Goal: Task Accomplishment & Management: Manage account settings

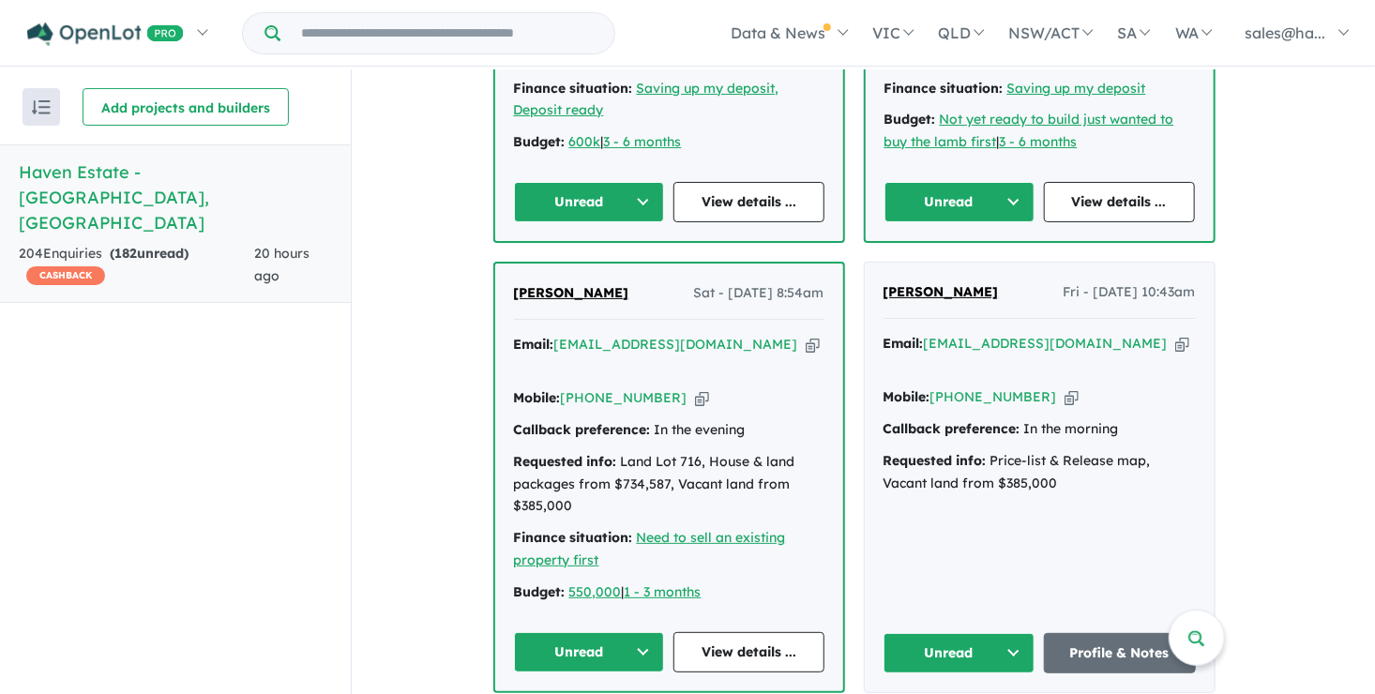
scroll to position [1125, 0]
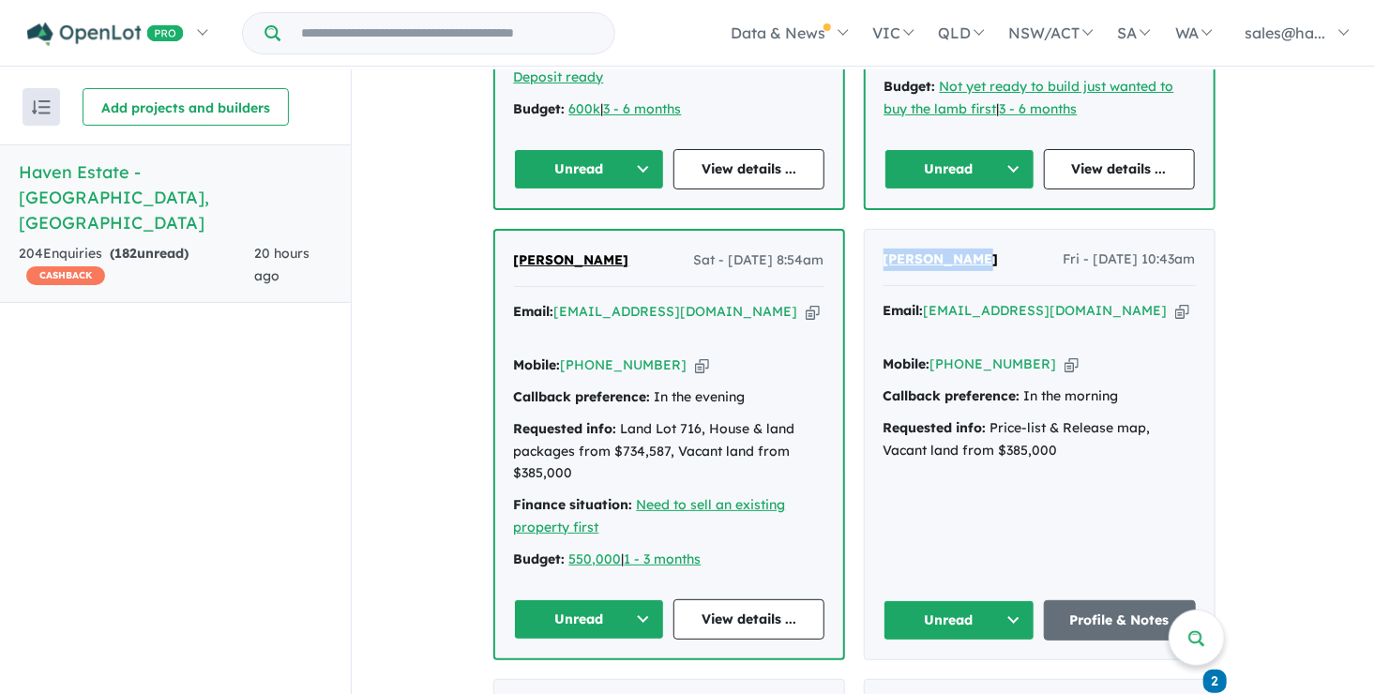
drag, startPoint x: 990, startPoint y: 222, endPoint x: 886, endPoint y: 233, distance: 104.6
click at [886, 233] on div "[PERSON_NAME] - [DATE] 10:43am Email: [EMAIL_ADDRESS][DOMAIN_NAME] Copied! Mobi…" at bounding box center [1040, 444] width 350 height 429
drag, startPoint x: 886, startPoint y: 233, endPoint x: 905, endPoint y: 220, distance: 22.4
copy span "[PERSON_NAME]"
click at [1099, 302] on a%20Haven%20Estate%20-%20Cambewarra"] "[EMAIL_ADDRESS][DOMAIN_NAME]" at bounding box center [1046, 310] width 244 height 17
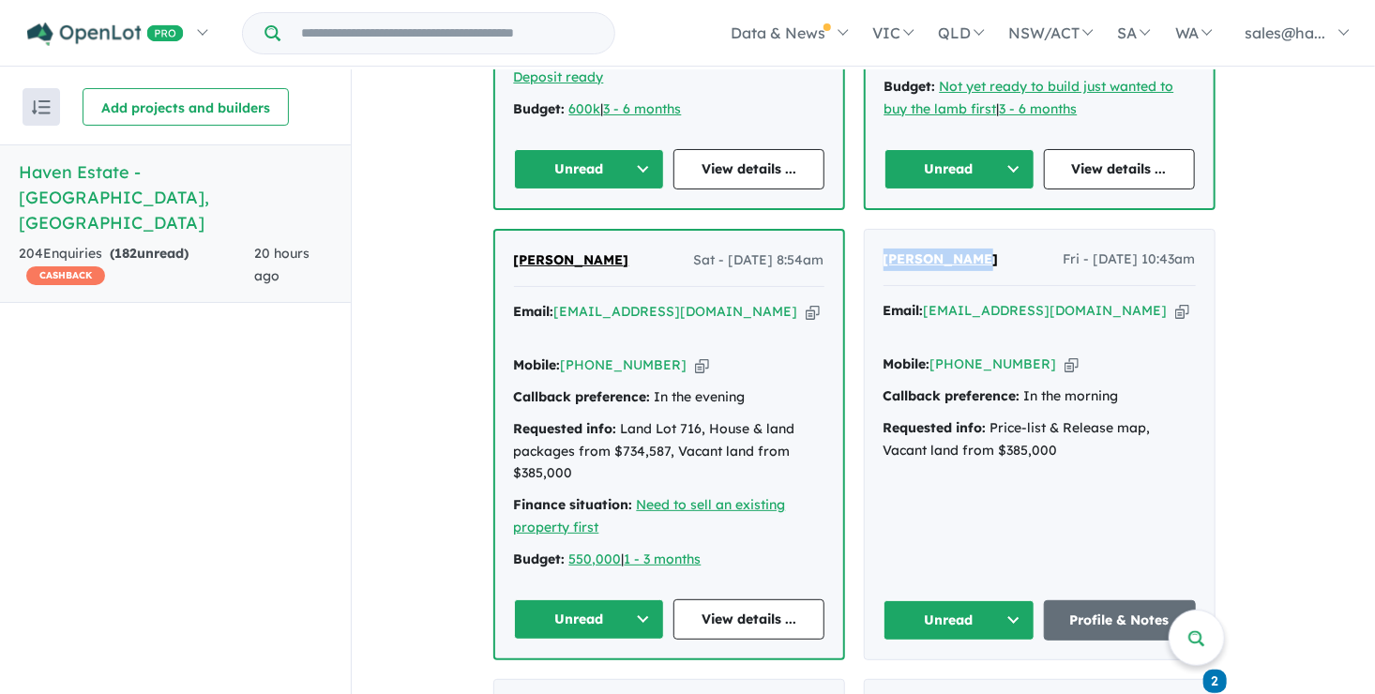
click at [1064, 354] on icon "button" at bounding box center [1071, 364] width 14 height 20
copy span "[PERSON_NAME]"
click at [1017, 600] on button "Unread" at bounding box center [959, 620] width 152 height 40
click at [935, 685] on button "Assigned" at bounding box center [965, 706] width 163 height 43
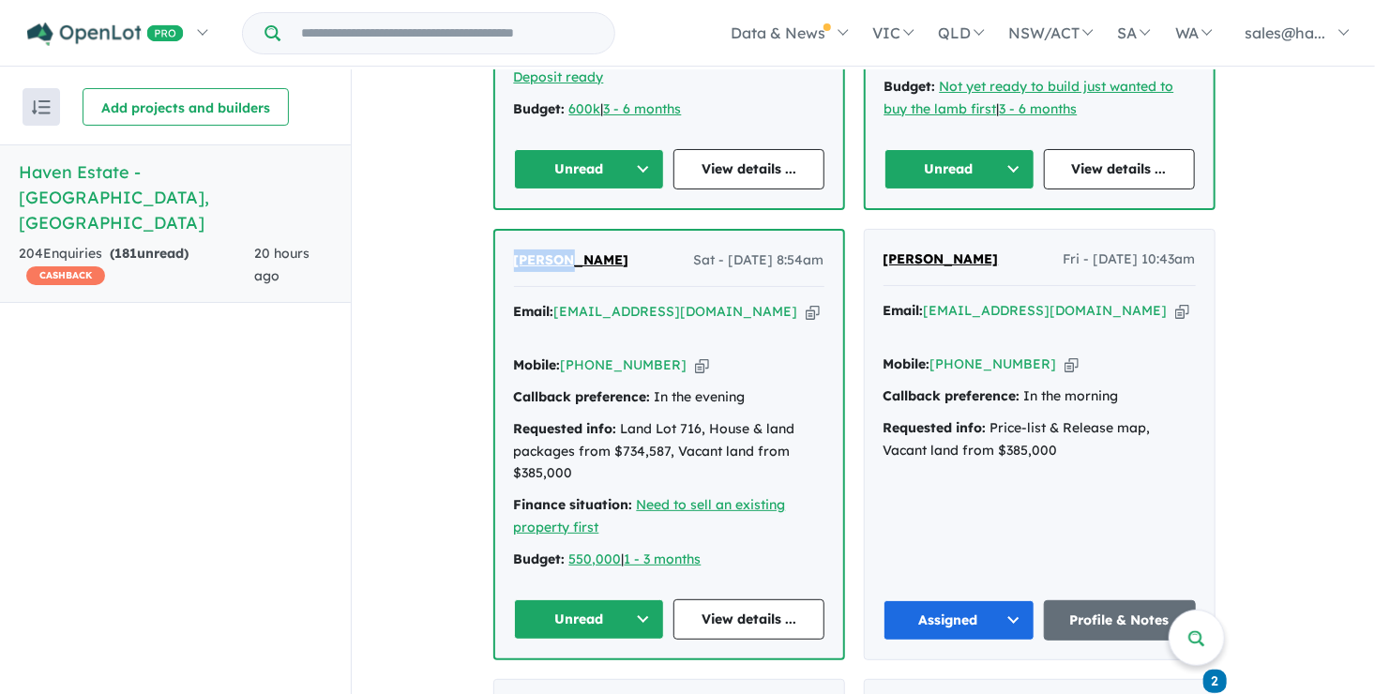
drag, startPoint x: 585, startPoint y: 225, endPoint x: 519, endPoint y: 226, distance: 66.6
click at [519, 249] on div "[PERSON_NAME] Sat - [DATE] 8:54am" at bounding box center [669, 268] width 310 height 38
copy span "[PERSON_NAME]"
click at [695, 355] on icon "button" at bounding box center [702, 365] width 14 height 20
copy span "[PERSON_NAME]"
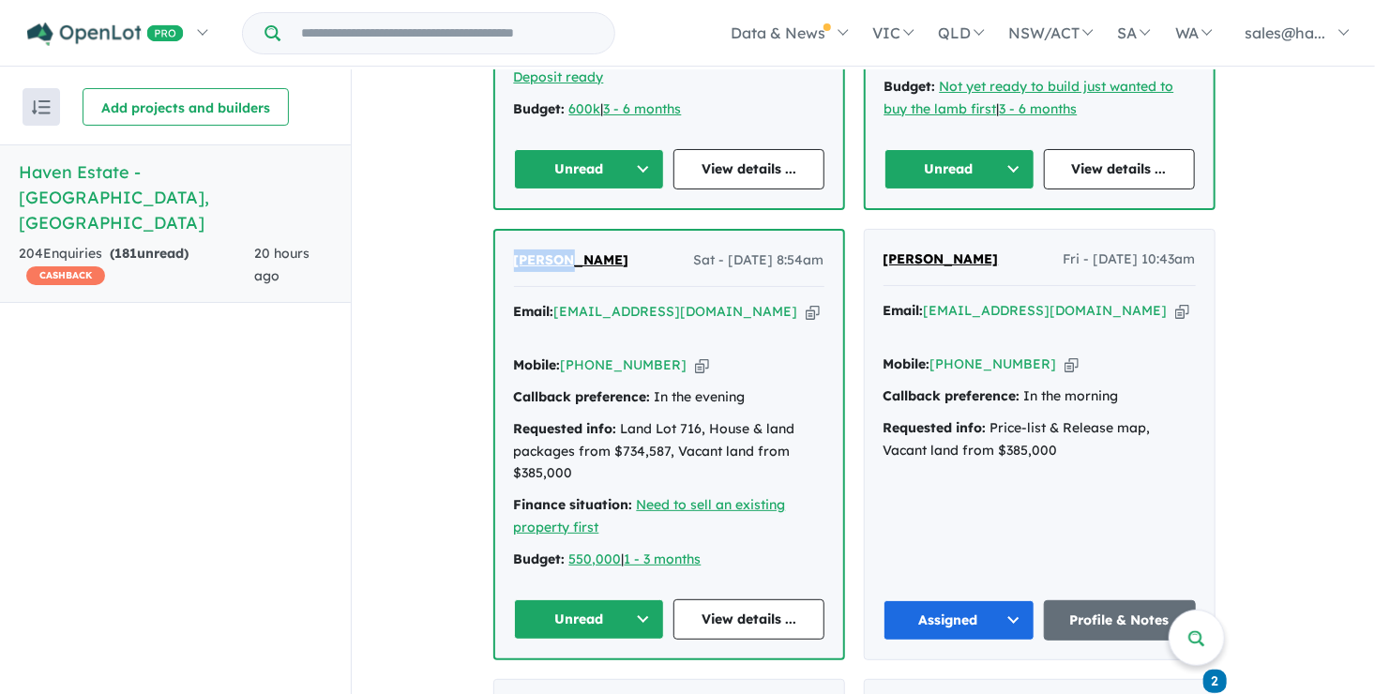
click at [805, 302] on icon "button" at bounding box center [812, 312] width 14 height 20
copy span "[PERSON_NAME]"
click at [648, 599] on button "Unread" at bounding box center [589, 619] width 151 height 40
click at [587, 685] on button "Assigned" at bounding box center [596, 706] width 163 height 43
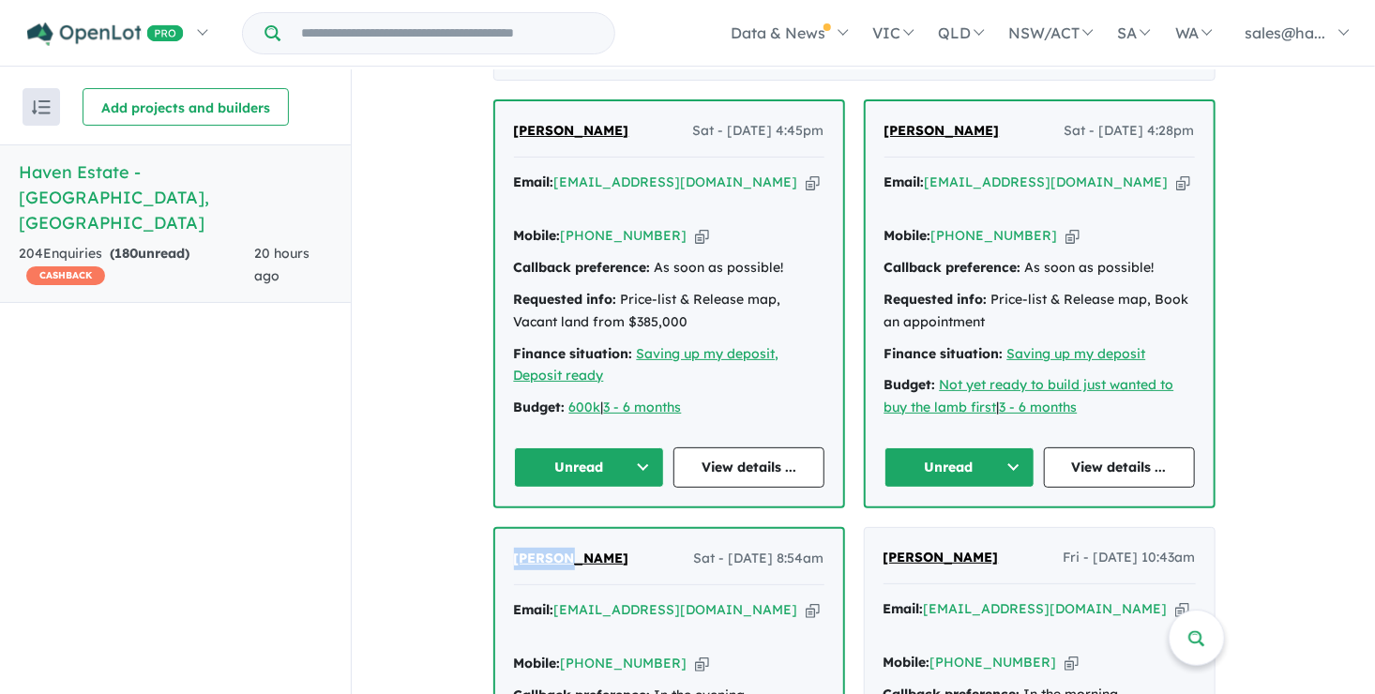
scroll to position [750, 0]
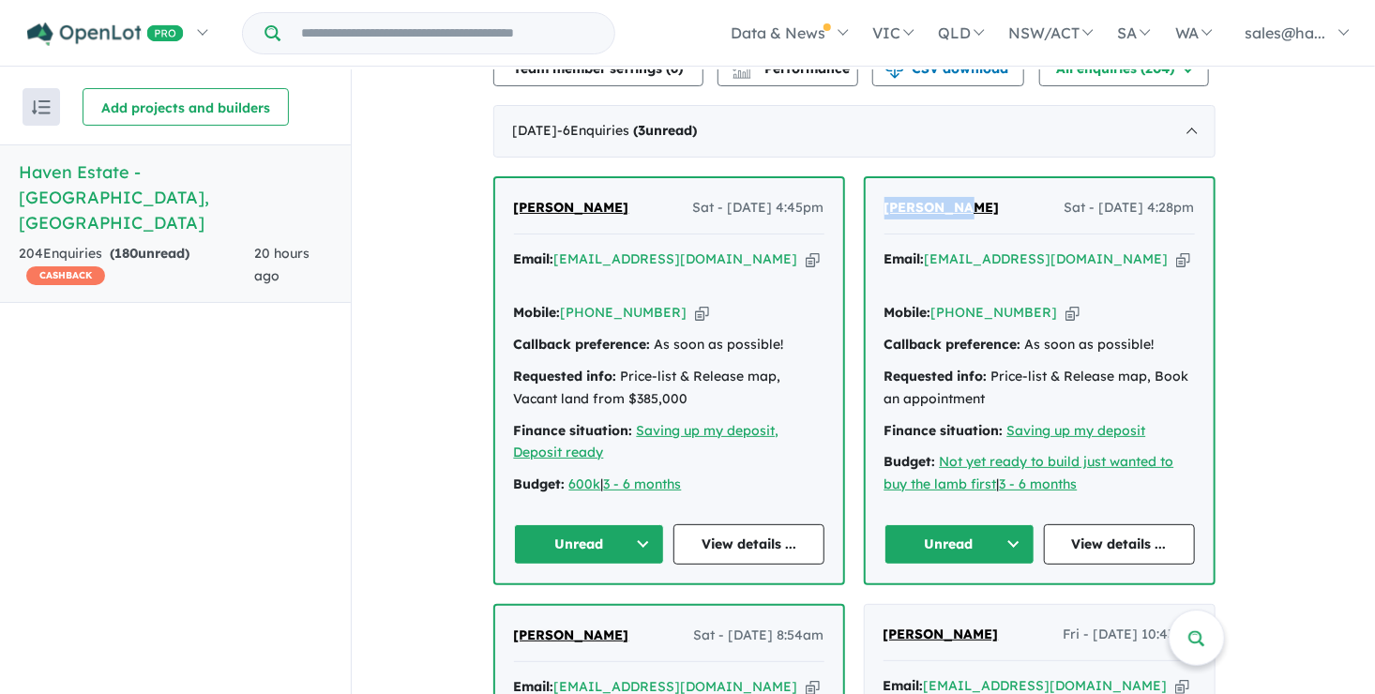
drag, startPoint x: 973, startPoint y: 192, endPoint x: 886, endPoint y: 194, distance: 87.2
click at [886, 194] on div "Rugi [PERSON_NAME] Sat - [DATE] 4:28pm Email: [EMAIL_ADDRESS][DOMAIN_NAME] Copi…" at bounding box center [1040, 380] width 348 height 405
drag, startPoint x: 886, startPoint y: 194, endPoint x: 899, endPoint y: 199, distance: 13.9
copy span "[PERSON_NAME]"
click at [1176, 249] on icon "button" at bounding box center [1183, 259] width 14 height 20
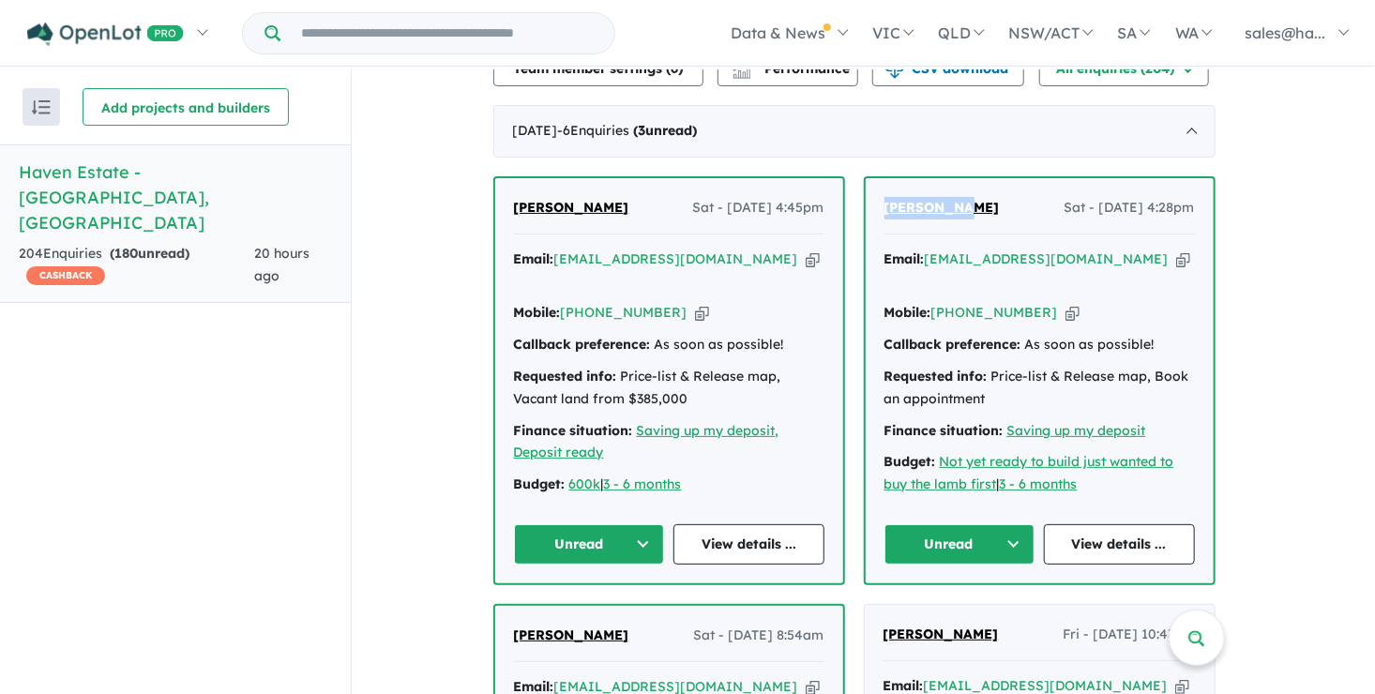
copy span "[PERSON_NAME]"
click at [1065, 303] on icon "button" at bounding box center [1072, 313] width 14 height 20
copy span "[PERSON_NAME]"
click at [1003, 524] on button "Unread" at bounding box center [959, 544] width 151 height 40
click at [969, 610] on button "Assigned" at bounding box center [966, 631] width 163 height 43
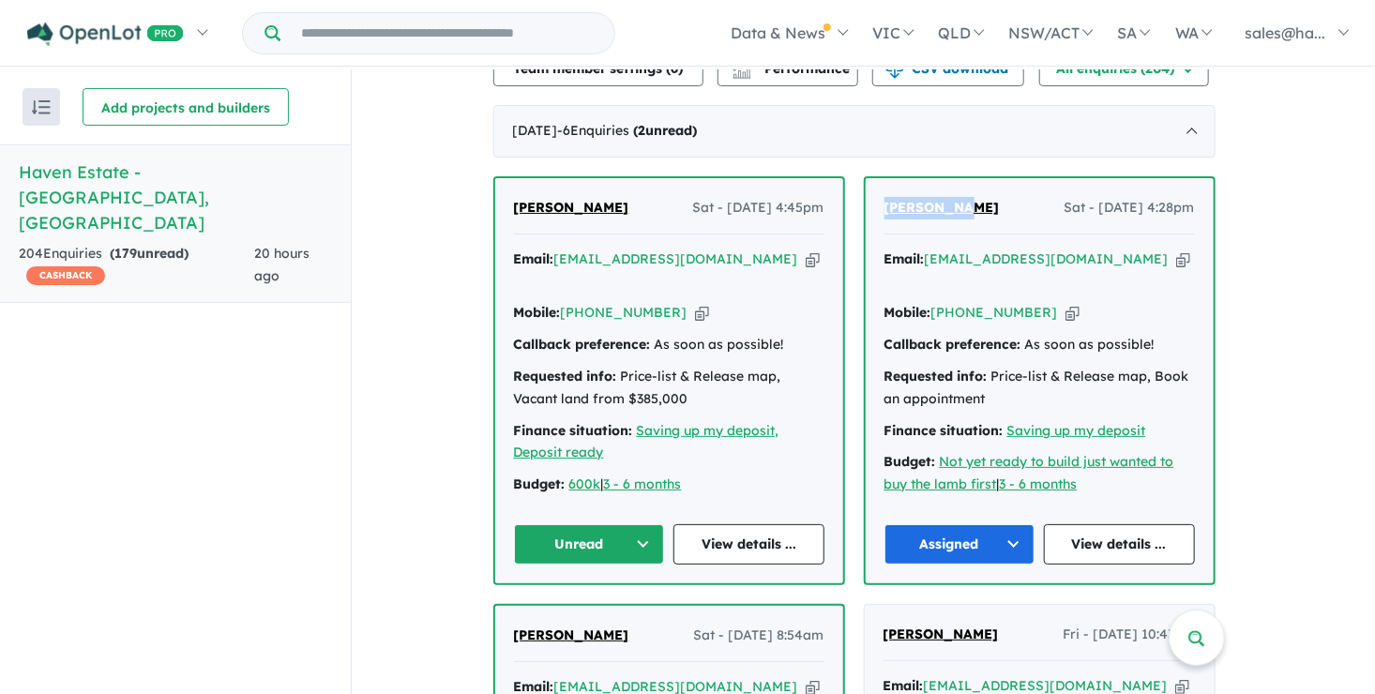
drag, startPoint x: 638, startPoint y: 200, endPoint x: 514, endPoint y: 191, distance: 124.1
click at [514, 191] on div "[PERSON_NAME] Sat - [DATE] 4:45pm Email: [EMAIL_ADDRESS][DOMAIN_NAME] Copied! M…" at bounding box center [669, 380] width 348 height 405
drag, startPoint x: 514, startPoint y: 191, endPoint x: 564, endPoint y: 192, distance: 50.6
copy span "[PERSON_NAME]"
click at [695, 303] on icon "button" at bounding box center [702, 313] width 14 height 20
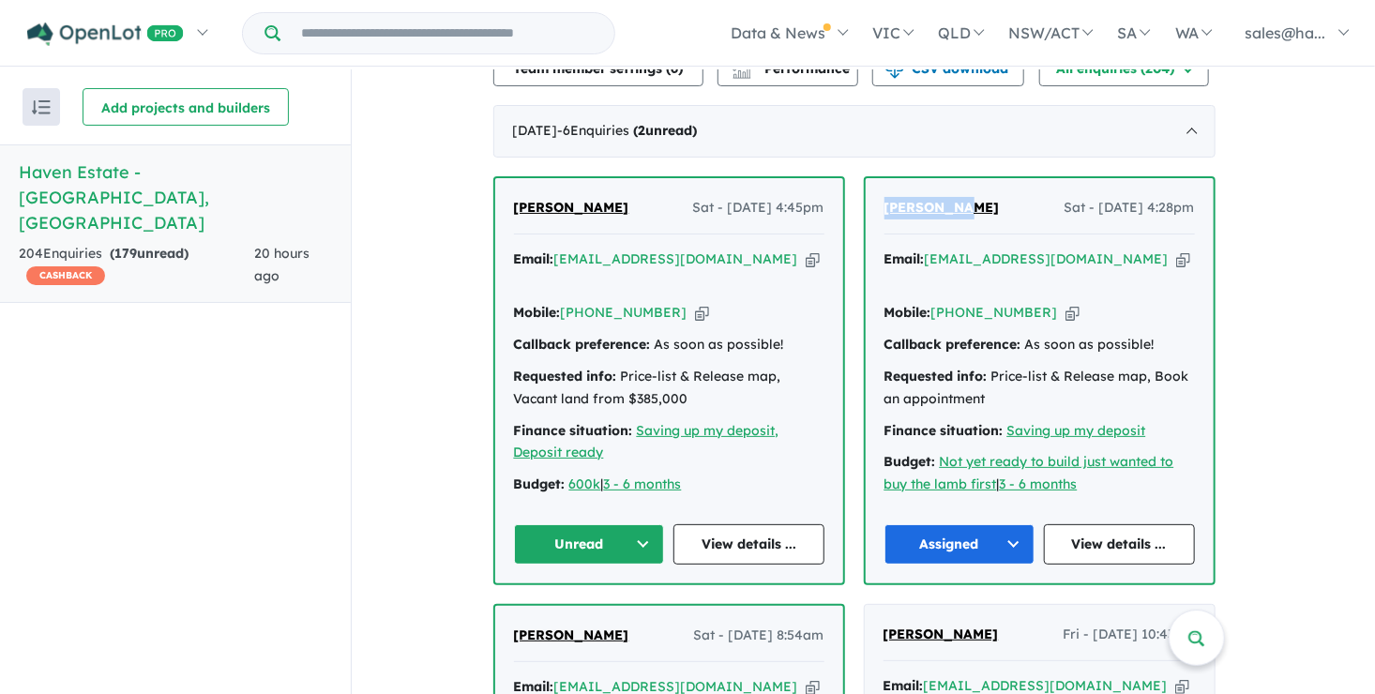
copy span "[PERSON_NAME]"
click at [805, 249] on icon "button" at bounding box center [812, 259] width 14 height 20
click at [644, 524] on button "Unread" at bounding box center [589, 544] width 151 height 40
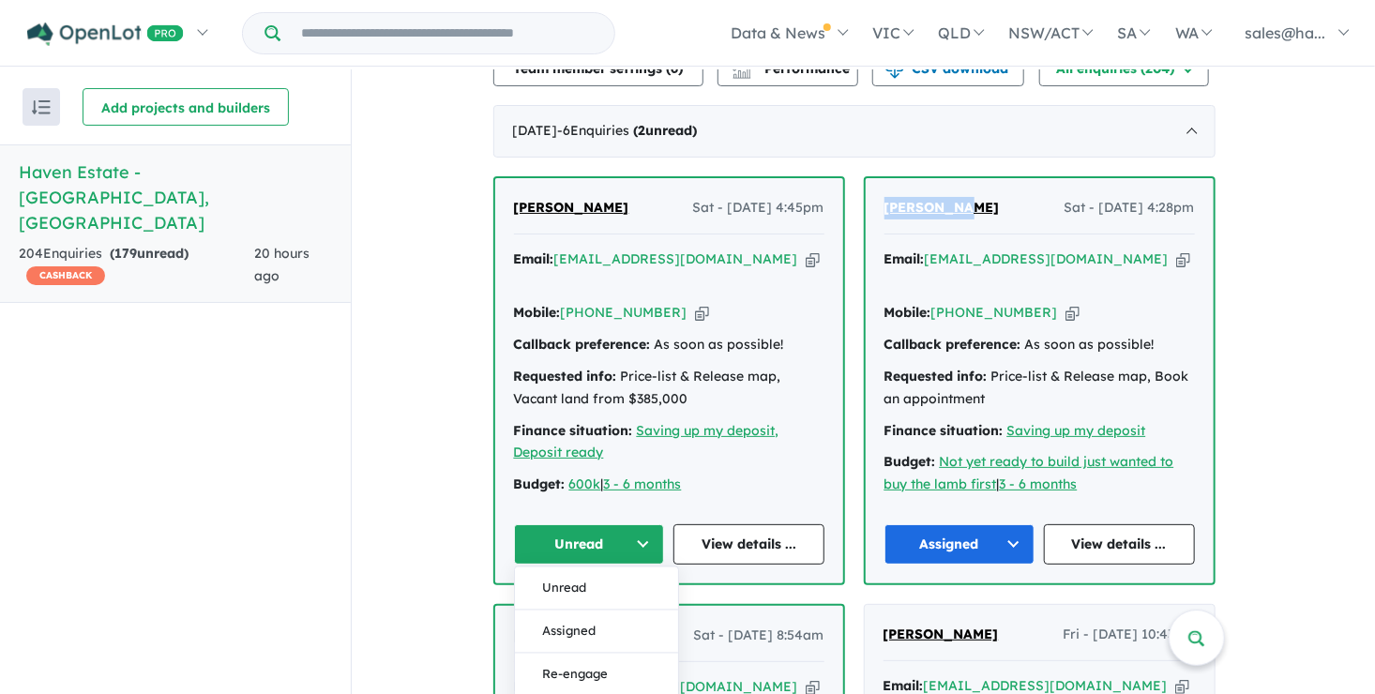
click at [593, 610] on button "Assigned" at bounding box center [596, 631] width 163 height 43
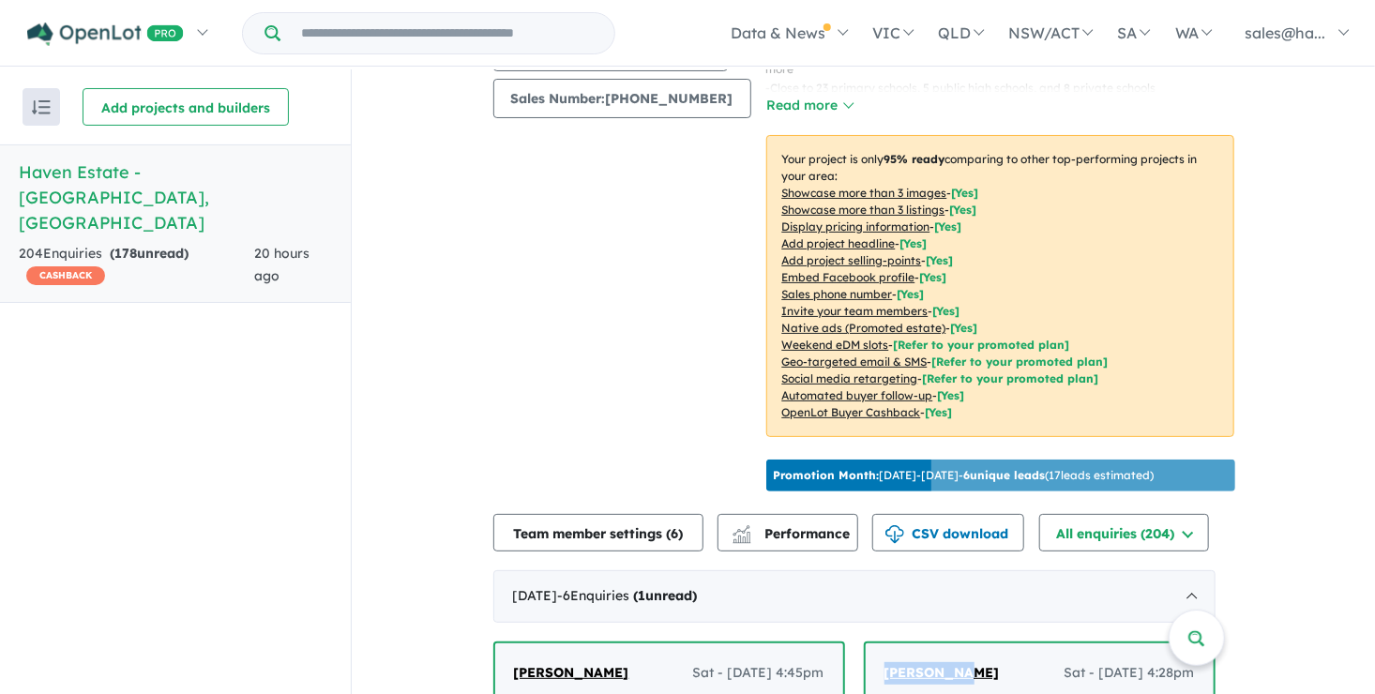
scroll to position [281, 0]
